Goal: Task Accomplishment & Management: Manage account settings

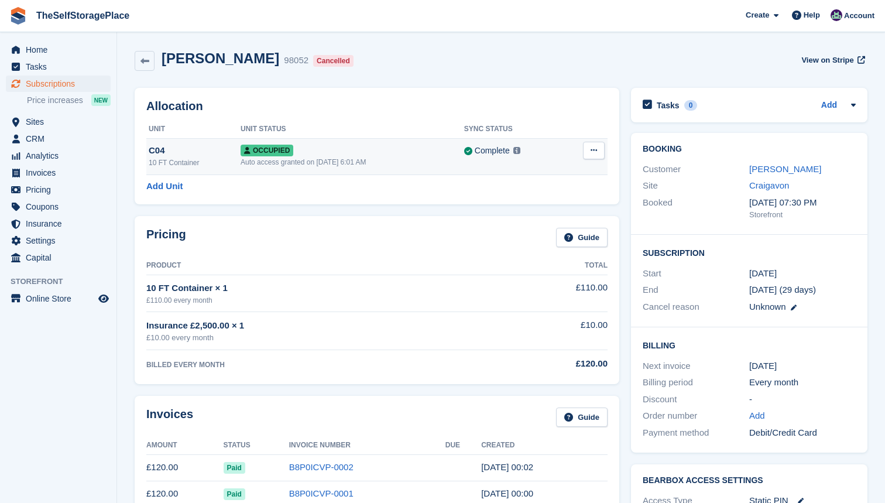
click at [592, 150] on icon at bounding box center [594, 150] width 6 height 8
click at [554, 108] on h2 "Allocation" at bounding box center [376, 106] width 461 height 13
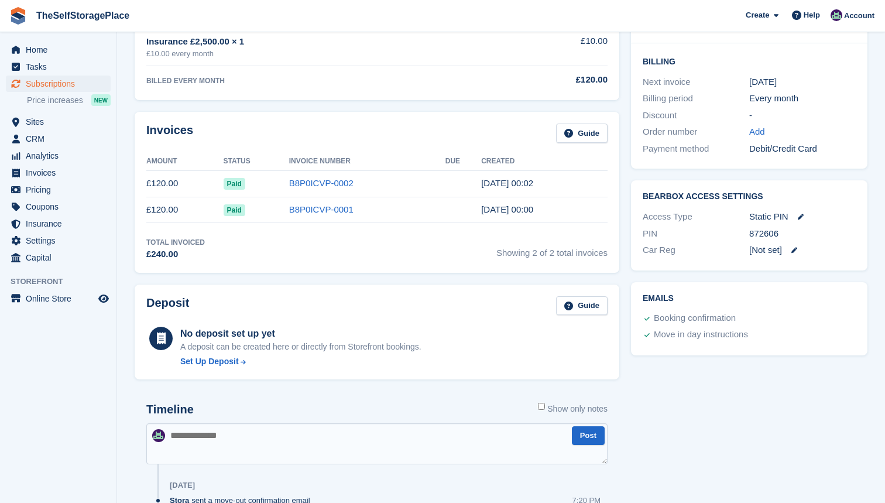
scroll to position [279, 0]
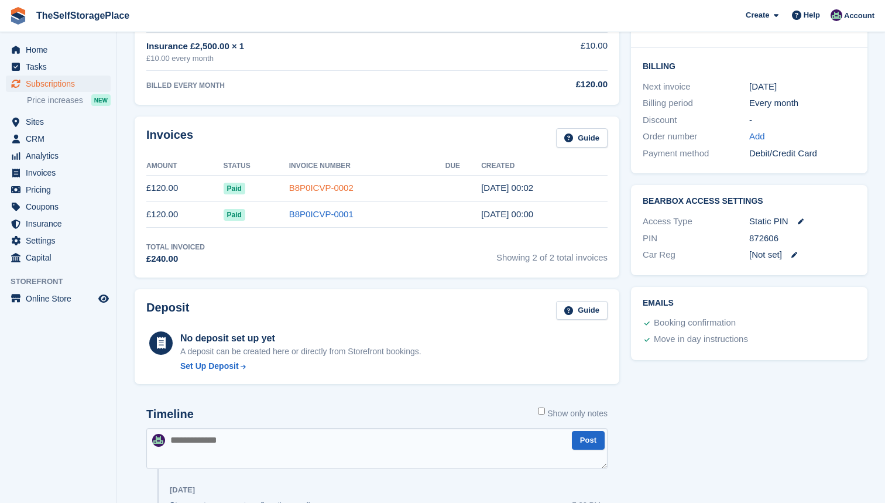
click at [338, 187] on link "B8P0ICVP-0002" at bounding box center [321, 188] width 64 height 10
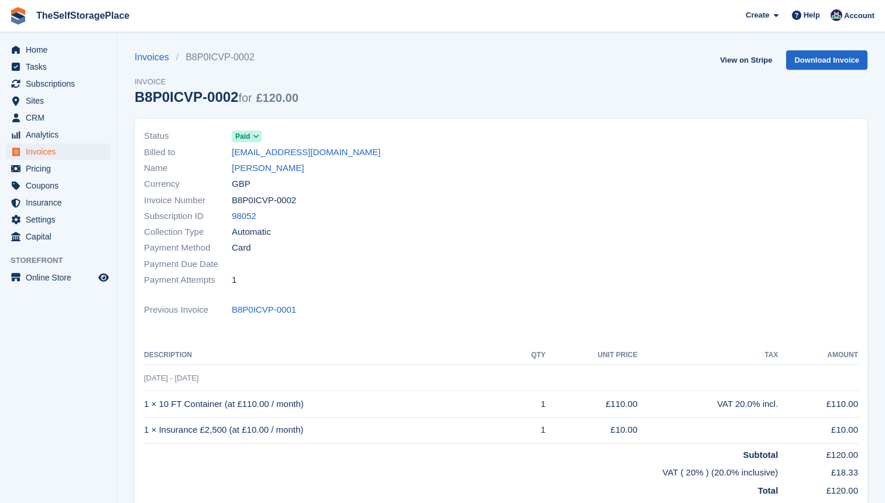
click at [258, 137] on icon at bounding box center [256, 136] width 6 height 7
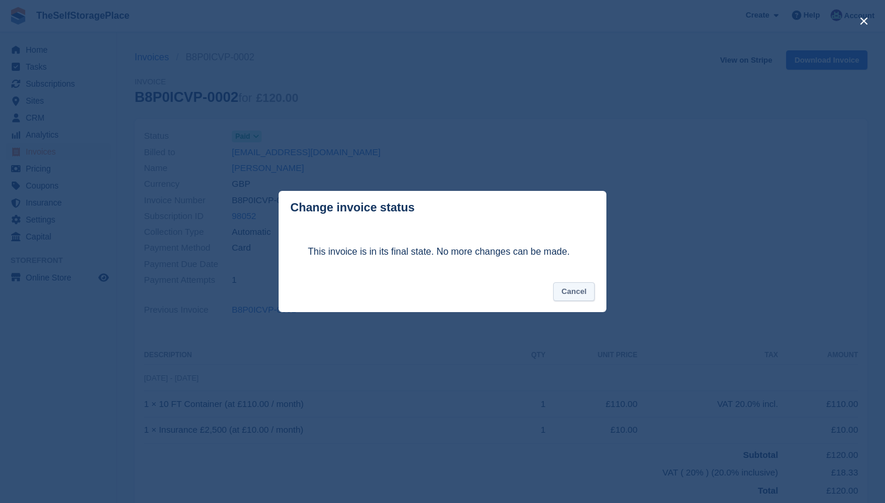
click at [576, 287] on button "Cancel" at bounding box center [574, 291] width 42 height 19
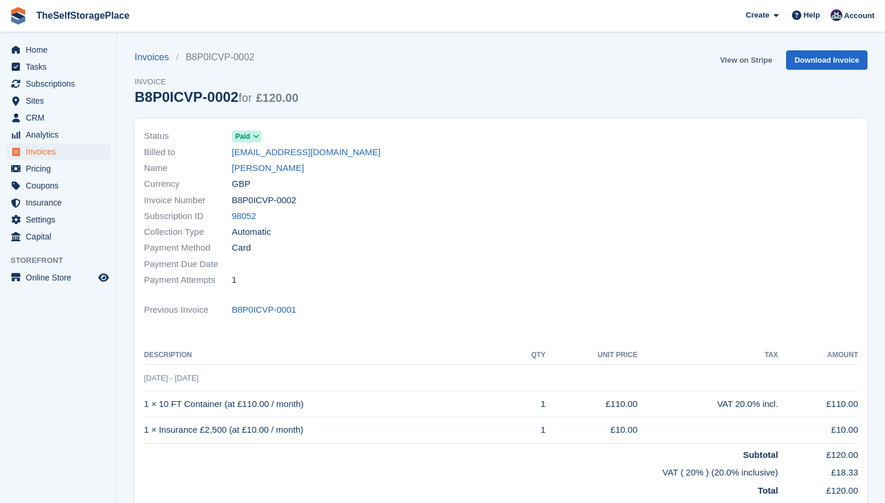
click at [755, 57] on link "View on Stripe" at bounding box center [745, 59] width 61 height 19
click at [54, 79] on span "Subscriptions" at bounding box center [61, 84] width 70 height 16
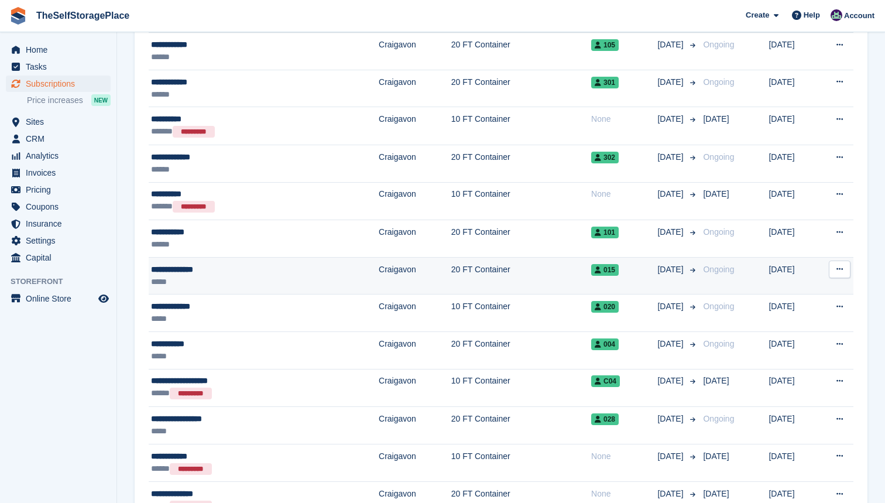
scroll to position [593, 0]
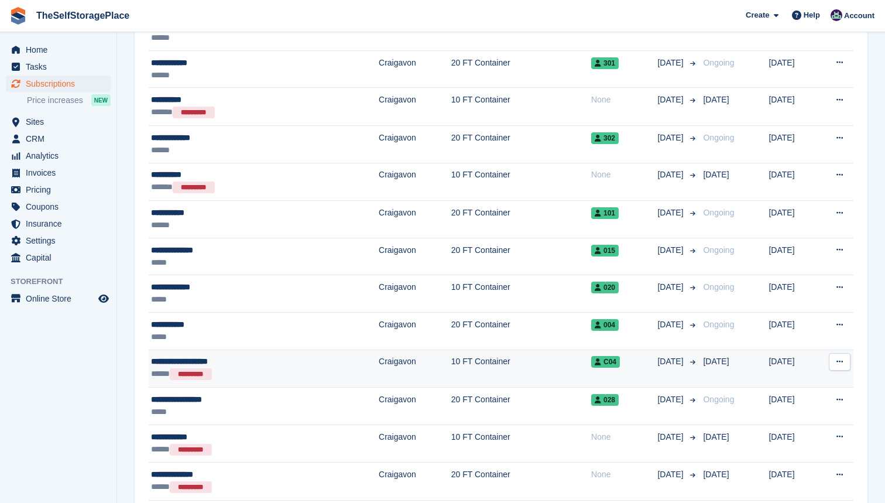
click at [237, 359] on div "**********" at bounding box center [228, 361] width 155 height 12
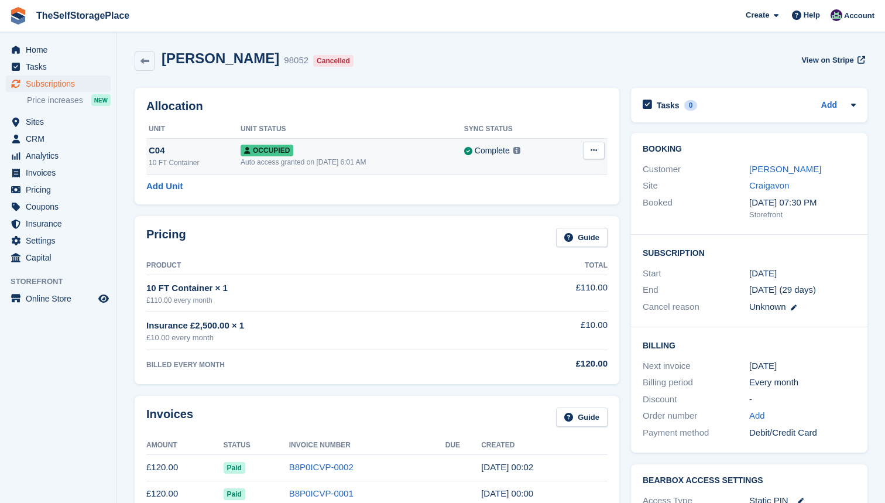
click at [597, 149] on icon at bounding box center [594, 150] width 6 height 8
click at [557, 196] on p "Deallocate" at bounding box center [549, 198] width 102 height 15
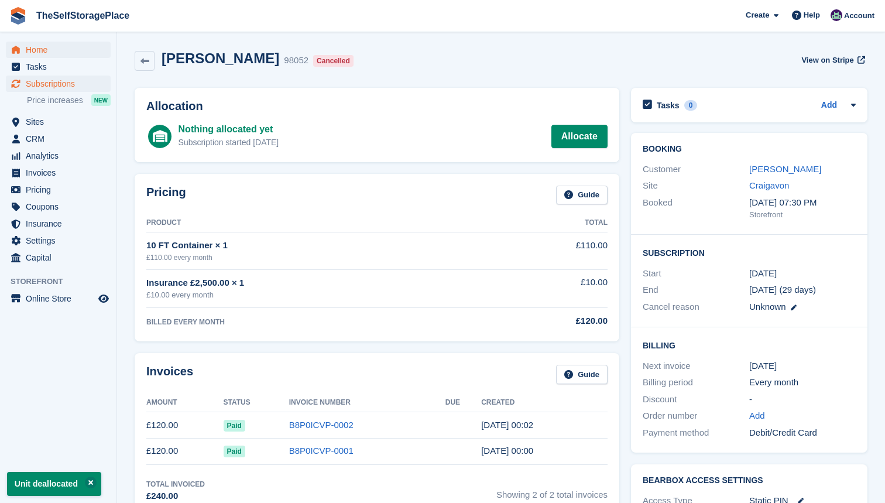
click at [44, 49] on span "Home" at bounding box center [61, 50] width 70 height 16
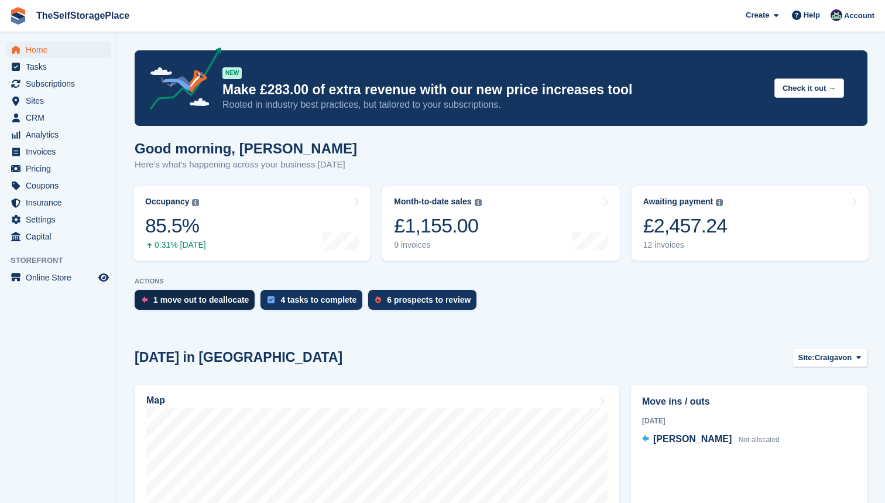
click at [211, 306] on div "1 move out to deallocate" at bounding box center [195, 300] width 120 height 20
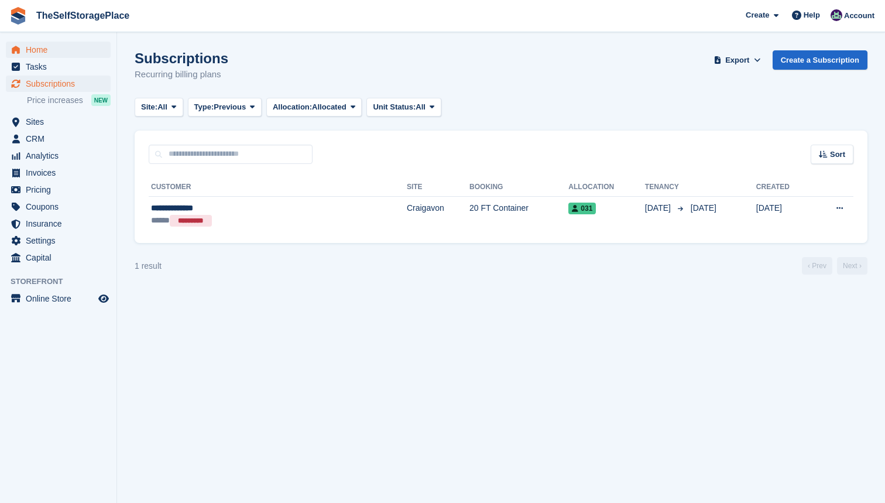
click at [40, 49] on span "Home" at bounding box center [61, 50] width 70 height 16
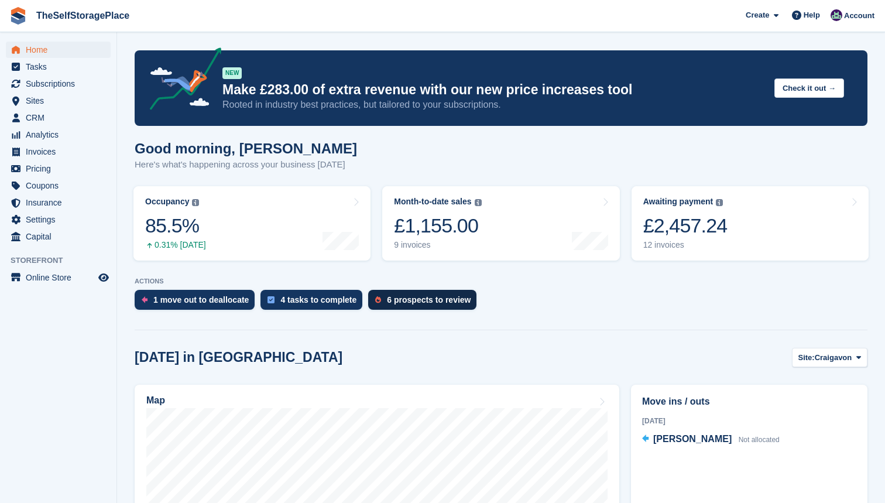
click at [436, 299] on div "6 prospects to review" at bounding box center [429, 299] width 84 height 9
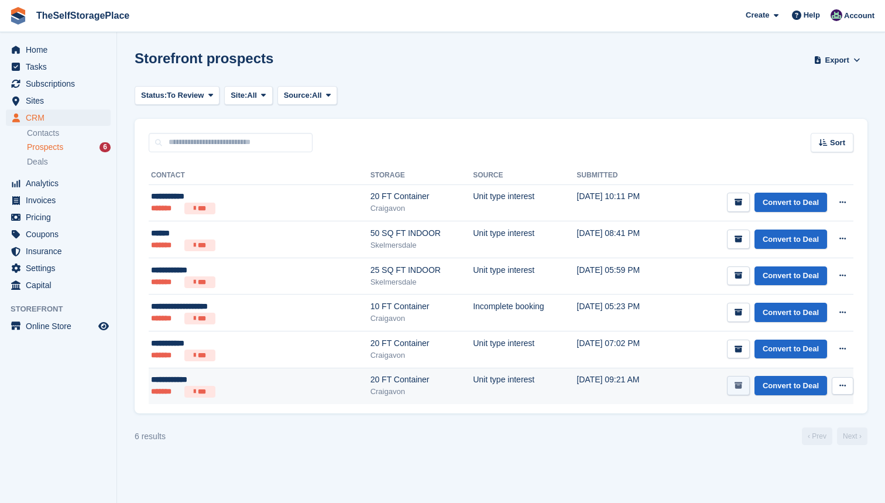
click at [737, 384] on icon "submit" at bounding box center [739, 386] width 8 height 8
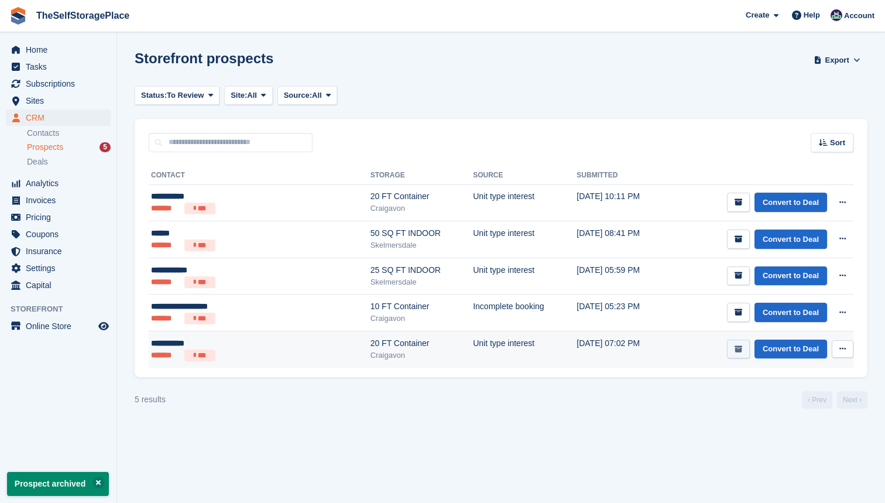
click at [737, 346] on icon "submit" at bounding box center [739, 349] width 8 height 8
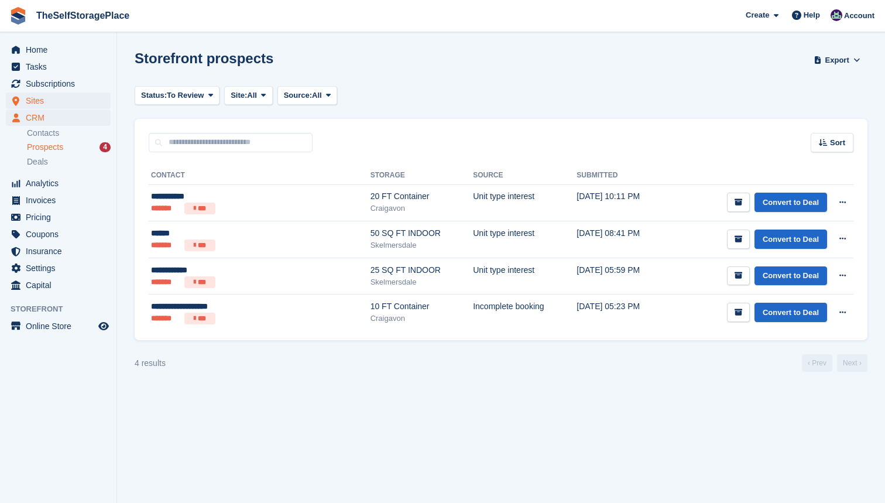
click at [49, 97] on span "Sites" at bounding box center [61, 101] width 70 height 16
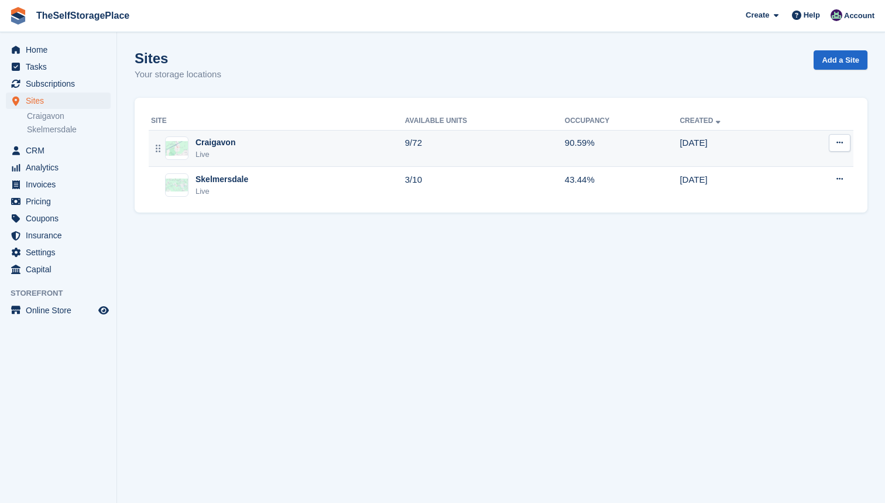
click at [437, 150] on td "9/72" at bounding box center [485, 148] width 160 height 37
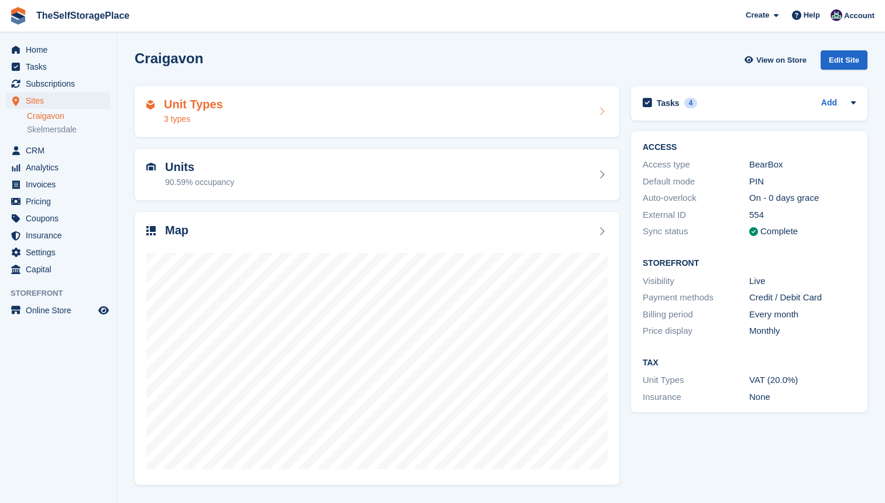
click at [393, 98] on div "Unit Types 3 types" at bounding box center [376, 112] width 461 height 28
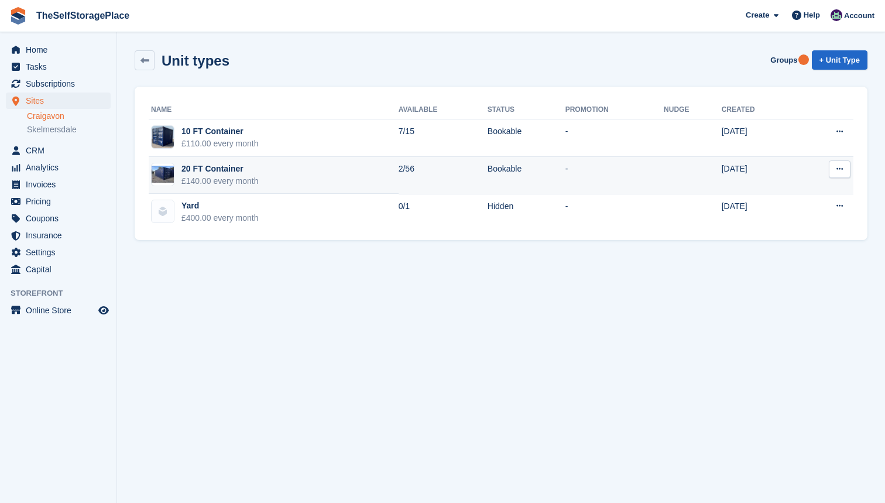
click at [299, 176] on td "20 FT Container £140.00 every month" at bounding box center [274, 175] width 250 height 37
